Goal: Check status: Check status

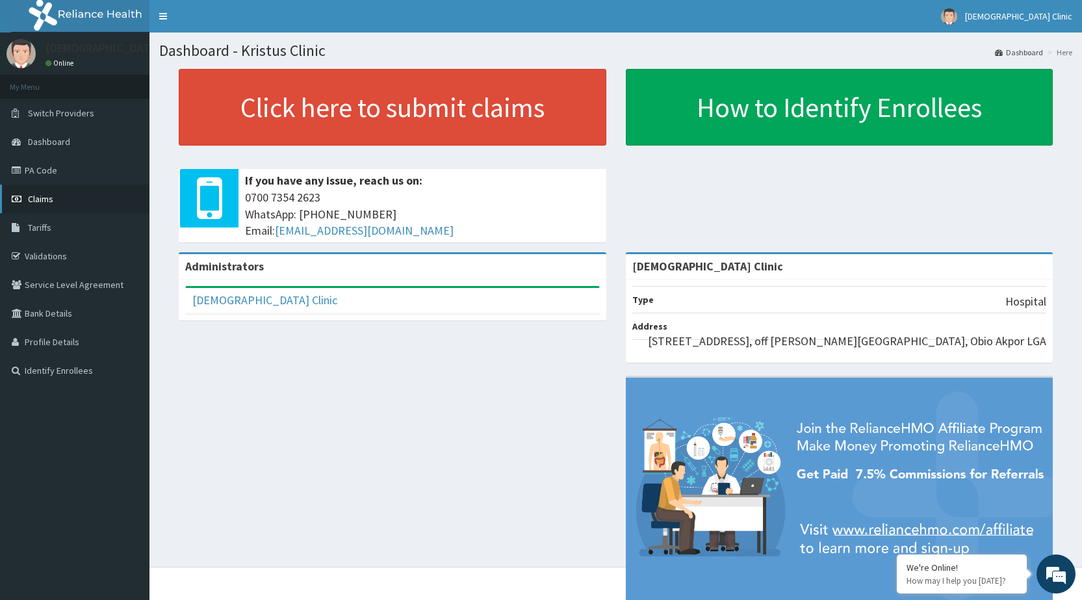
click at [101, 206] on link "Claims" at bounding box center [74, 199] width 149 height 29
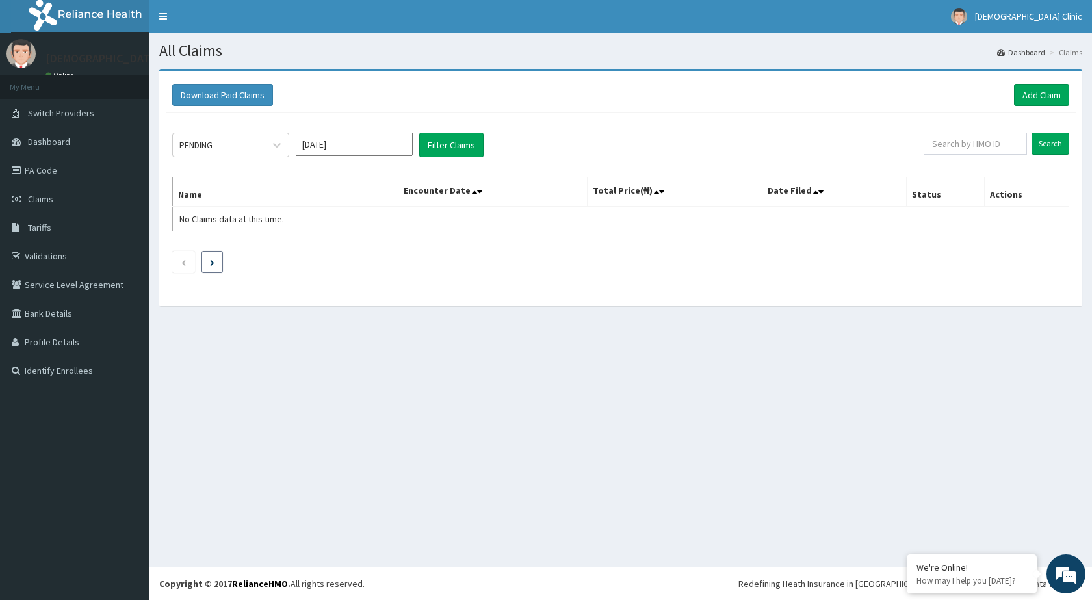
click at [213, 263] on icon "Next page" at bounding box center [212, 262] width 5 height 6
click at [98, 168] on link "PA Code" at bounding box center [74, 170] width 149 height 29
click at [957, 146] on input "text" at bounding box center [974, 144] width 103 height 22
click at [438, 147] on button "Filter Claims" at bounding box center [451, 145] width 64 height 25
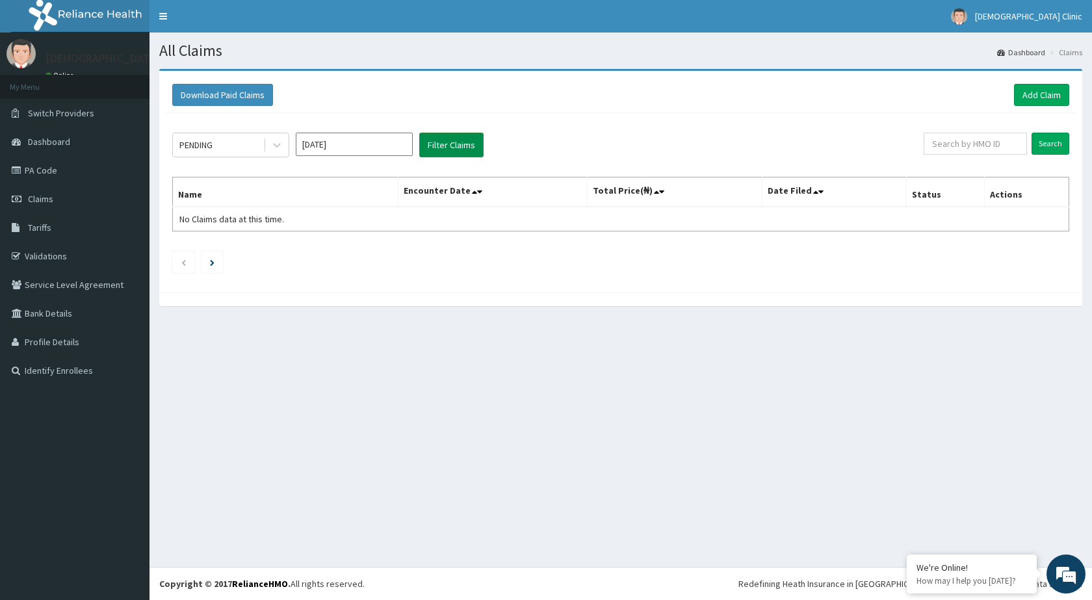
click at [438, 147] on button "Filter Claims" at bounding box center [451, 145] width 64 height 25
click at [451, 136] on button "Filter Claims" at bounding box center [451, 145] width 64 height 25
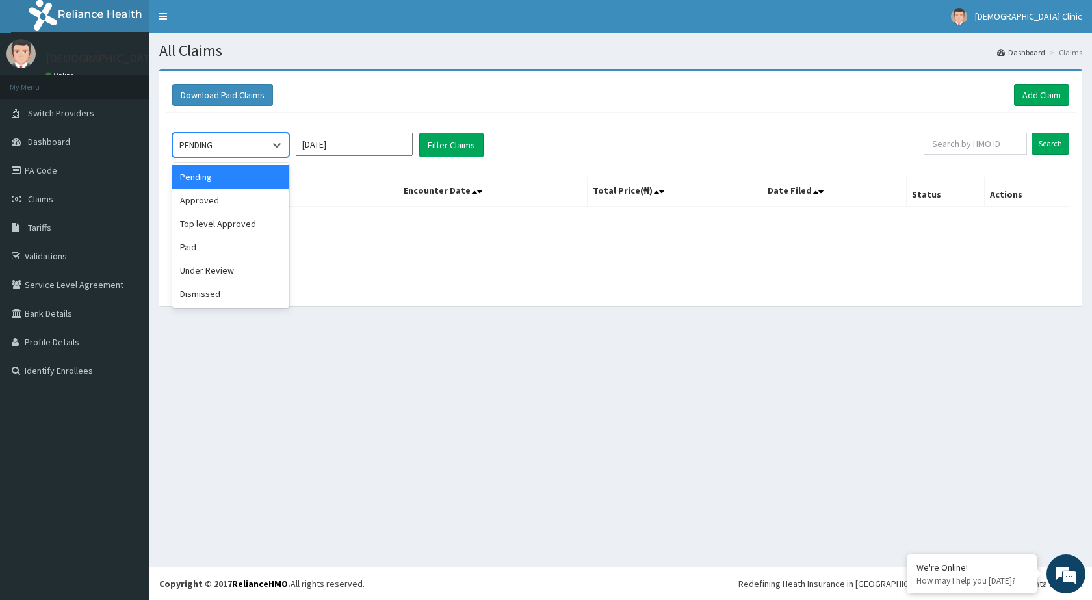
click at [220, 142] on div "PENDING" at bounding box center [218, 144] width 90 height 21
click at [254, 179] on div "Pending" at bounding box center [230, 176] width 117 height 23
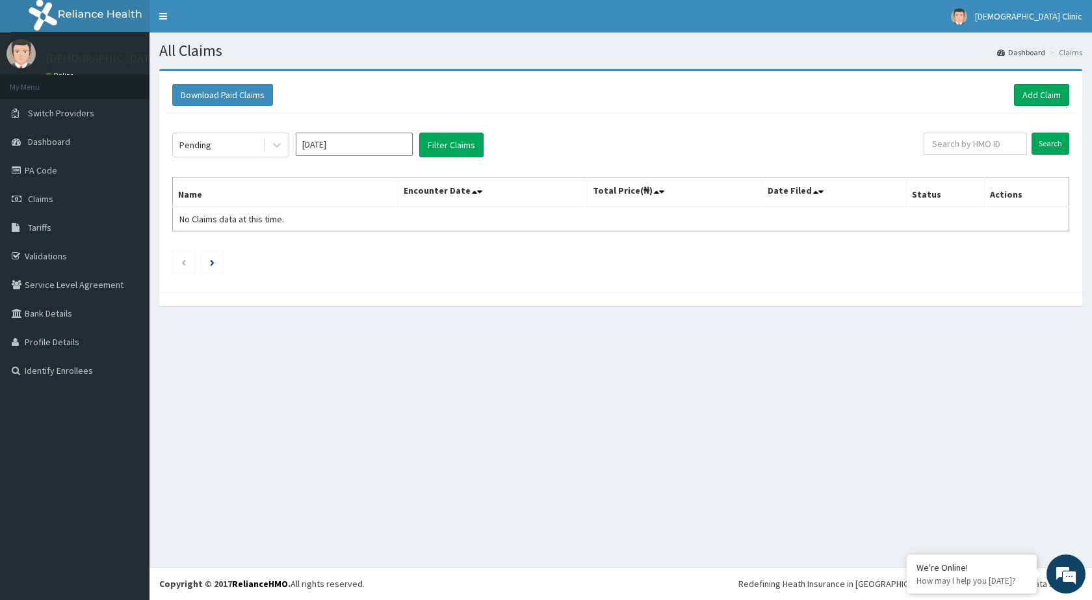
click at [254, 179] on th "Name" at bounding box center [285, 192] width 225 height 30
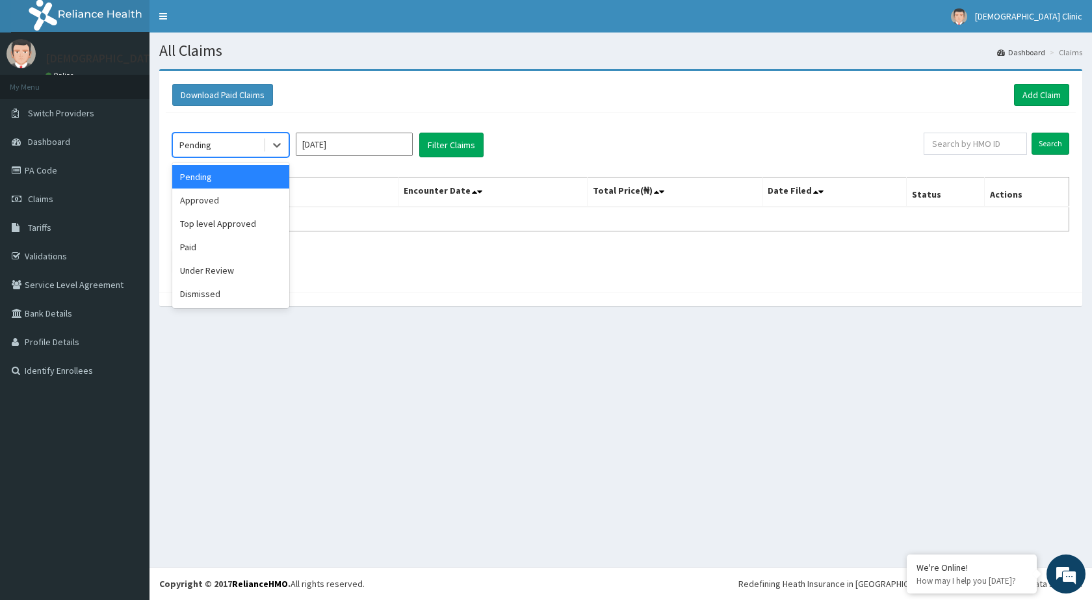
click at [244, 142] on div "Pending" at bounding box center [218, 144] width 90 height 21
click at [260, 136] on div "Pending" at bounding box center [218, 144] width 90 height 21
click at [251, 175] on div "Pending" at bounding box center [230, 176] width 117 height 23
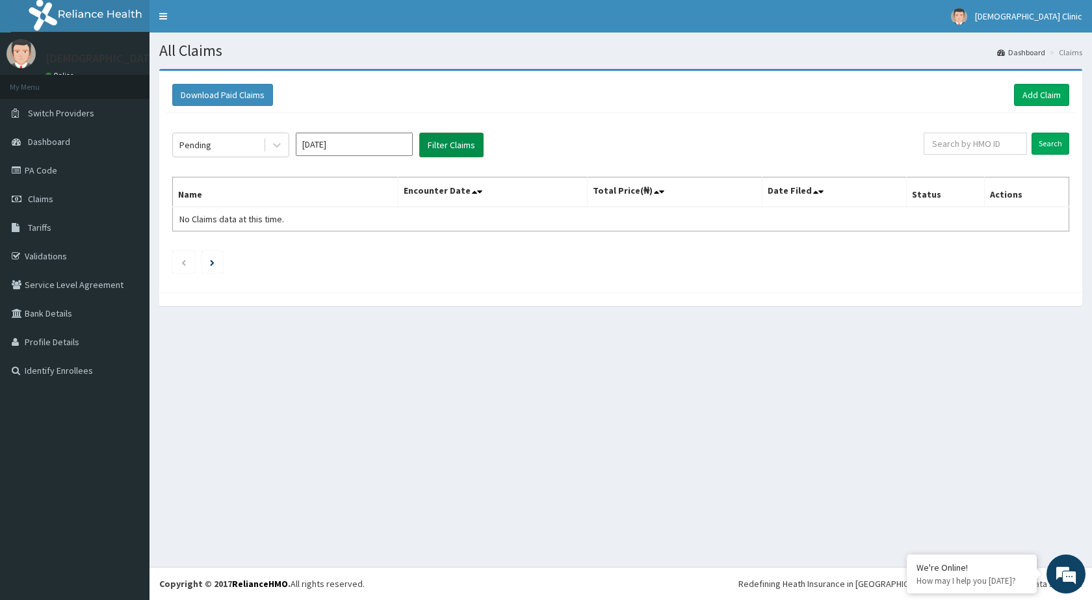
click at [457, 145] on button "Filter Claims" at bounding box center [451, 145] width 64 height 25
click at [457, 144] on button "Filter Claims" at bounding box center [451, 145] width 64 height 25
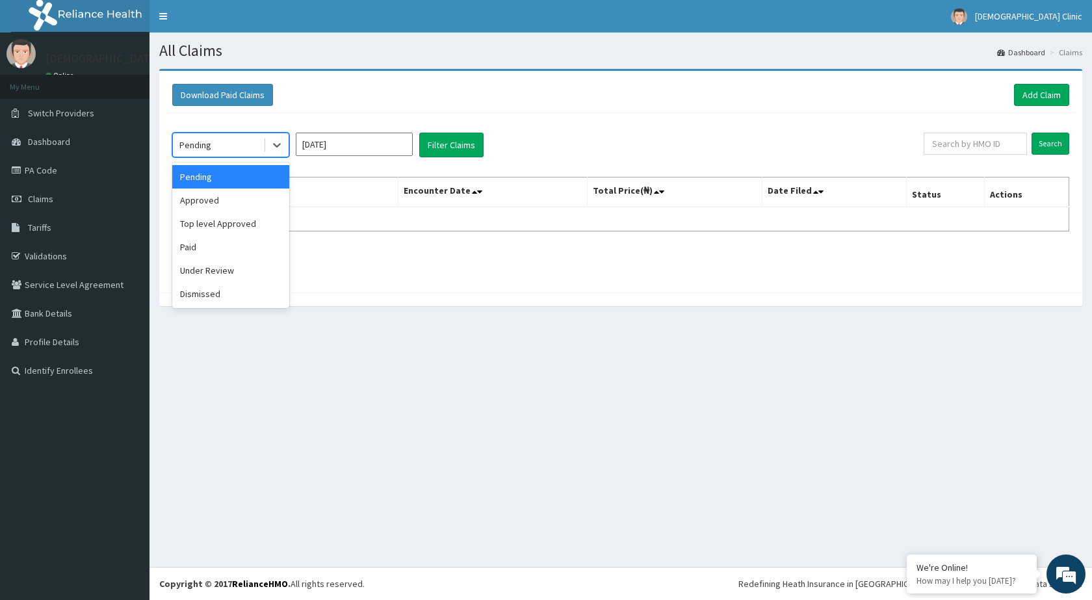
click at [242, 141] on div "Pending" at bounding box center [218, 144] width 90 height 21
click at [259, 200] on div "Approved" at bounding box center [230, 199] width 117 height 23
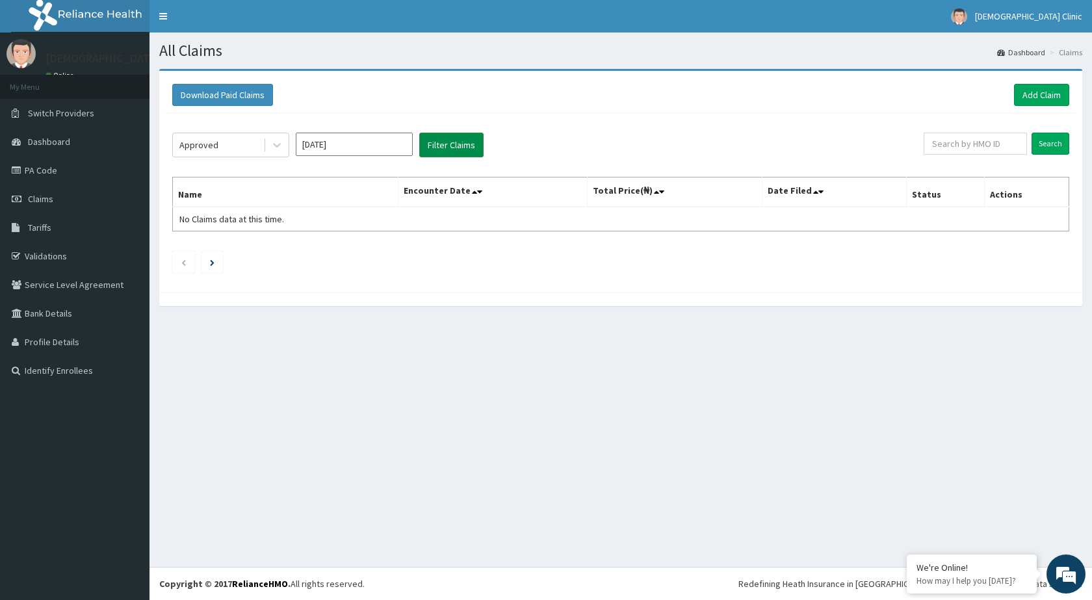
click at [429, 153] on button "Filter Claims" at bounding box center [451, 145] width 64 height 25
click at [439, 142] on button "Filter Claims" at bounding box center [451, 145] width 64 height 25
click at [205, 267] on li at bounding box center [211, 262] width 21 height 22
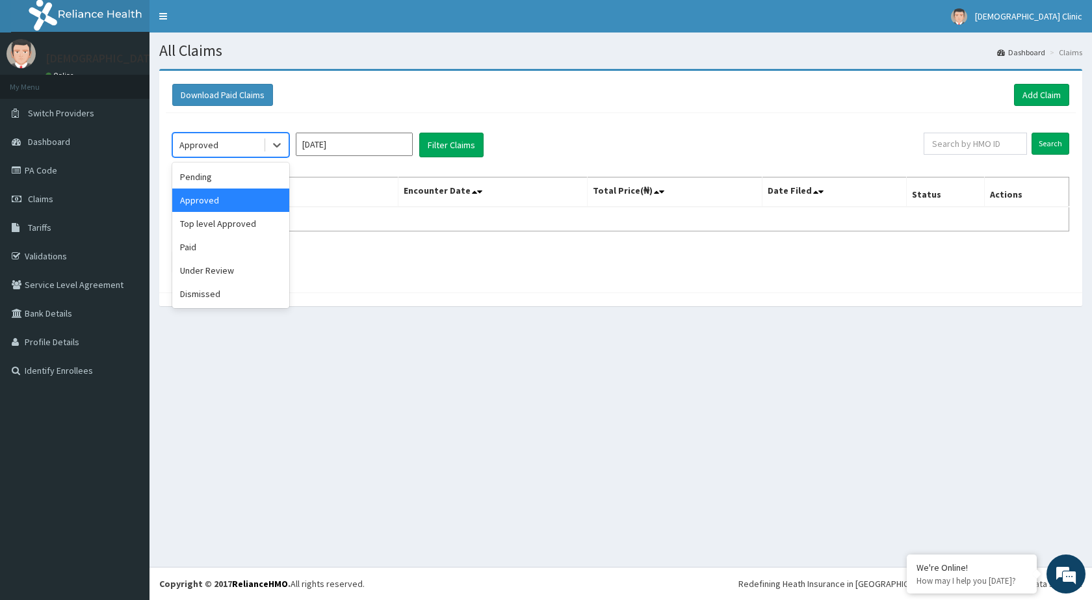
click at [215, 144] on div "Approved" at bounding box center [198, 144] width 39 height 13
click at [245, 206] on div "Approved" at bounding box center [230, 199] width 117 height 23
click at [245, 206] on th "Name" at bounding box center [285, 192] width 225 height 30
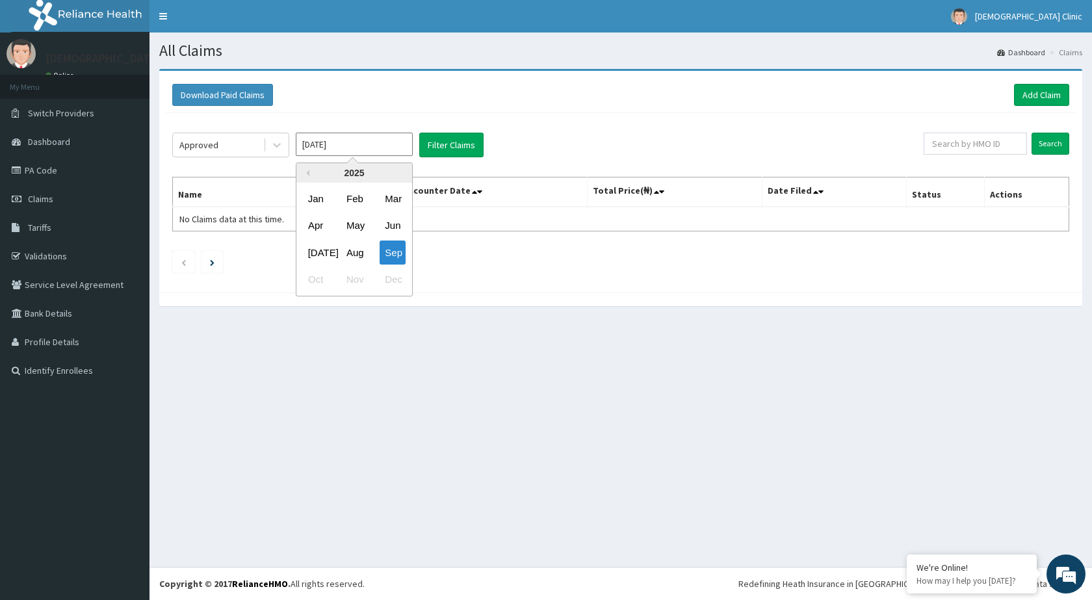
click at [365, 137] on input "[DATE]" at bounding box center [354, 144] width 117 height 23
click at [427, 139] on button "Filter Claims" at bounding box center [451, 145] width 64 height 25
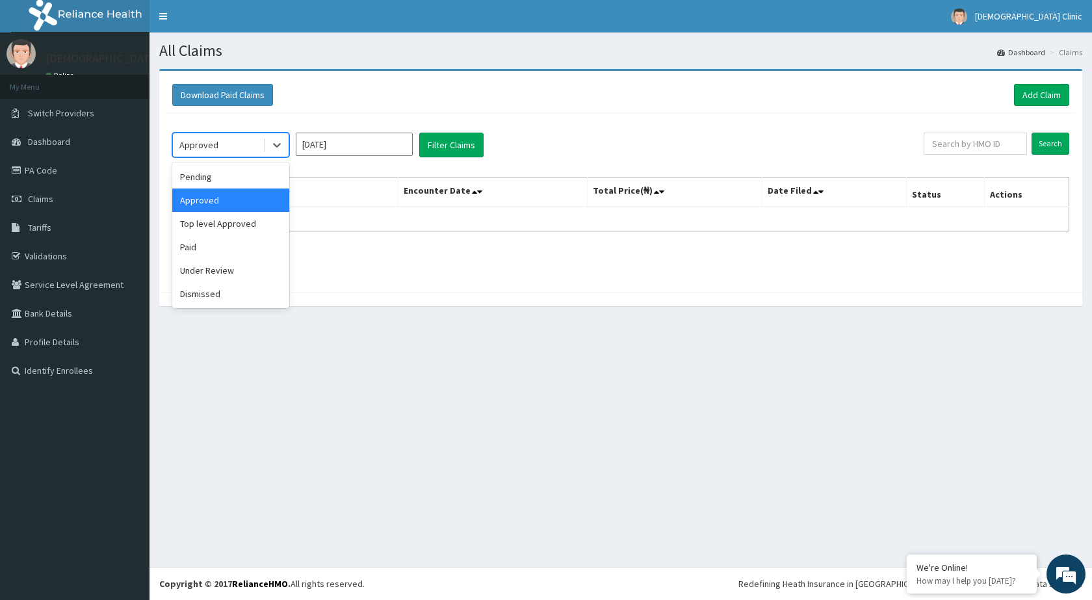
click at [253, 145] on div "Approved" at bounding box center [218, 144] width 90 height 21
click at [260, 203] on div "Approved" at bounding box center [230, 199] width 117 height 23
click at [272, 145] on icon at bounding box center [276, 144] width 13 height 13
click at [272, 136] on div at bounding box center [276, 144] width 23 height 23
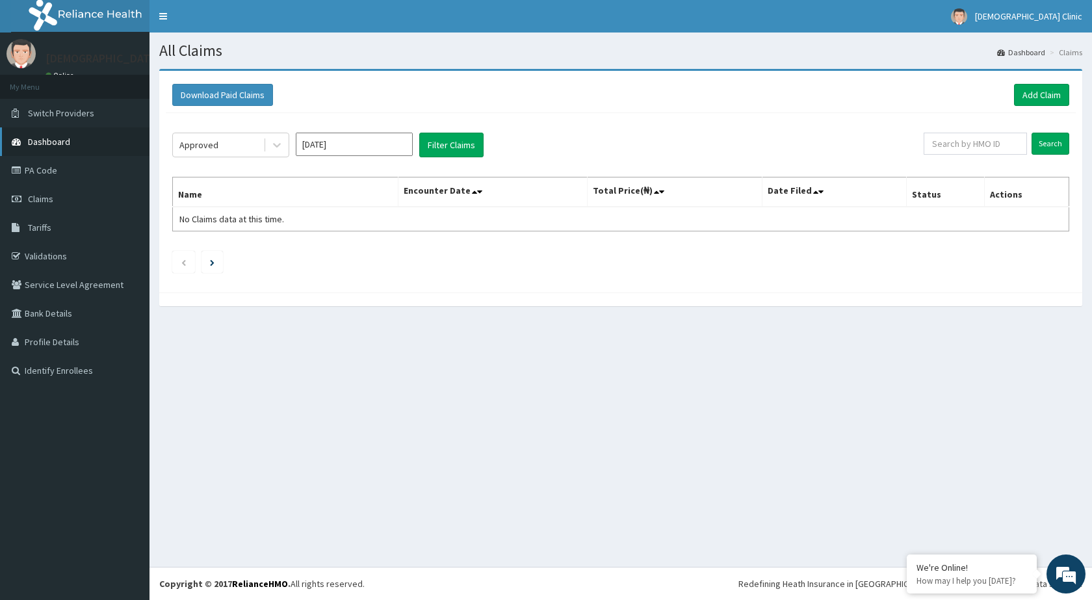
click at [97, 131] on link "Dashboard" at bounding box center [74, 141] width 149 height 29
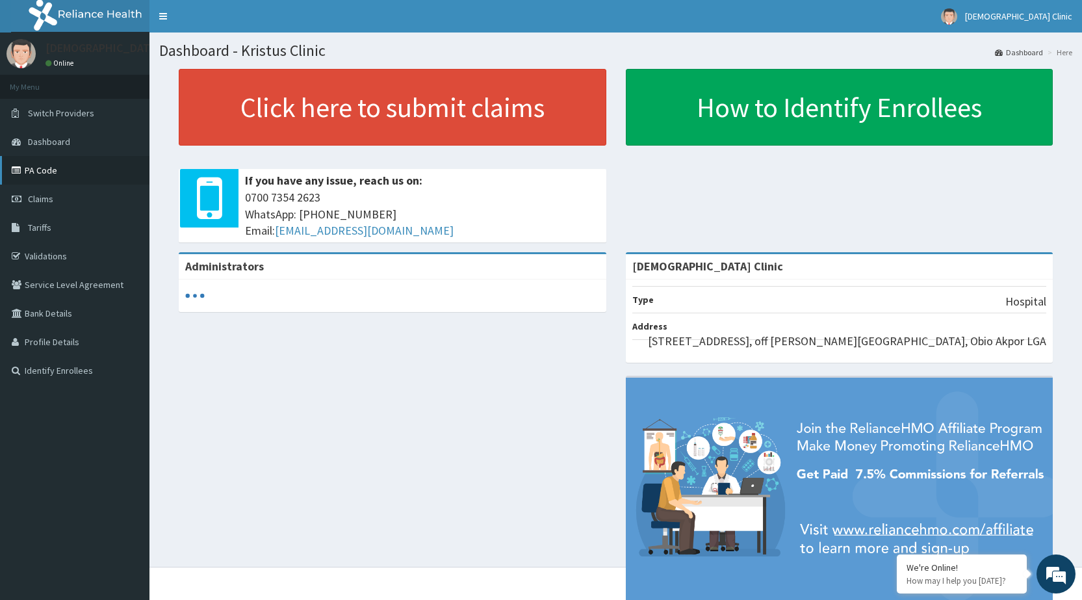
click at [96, 172] on link "PA Code" at bounding box center [74, 170] width 149 height 29
